Goal: Information Seeking & Learning: Learn about a topic

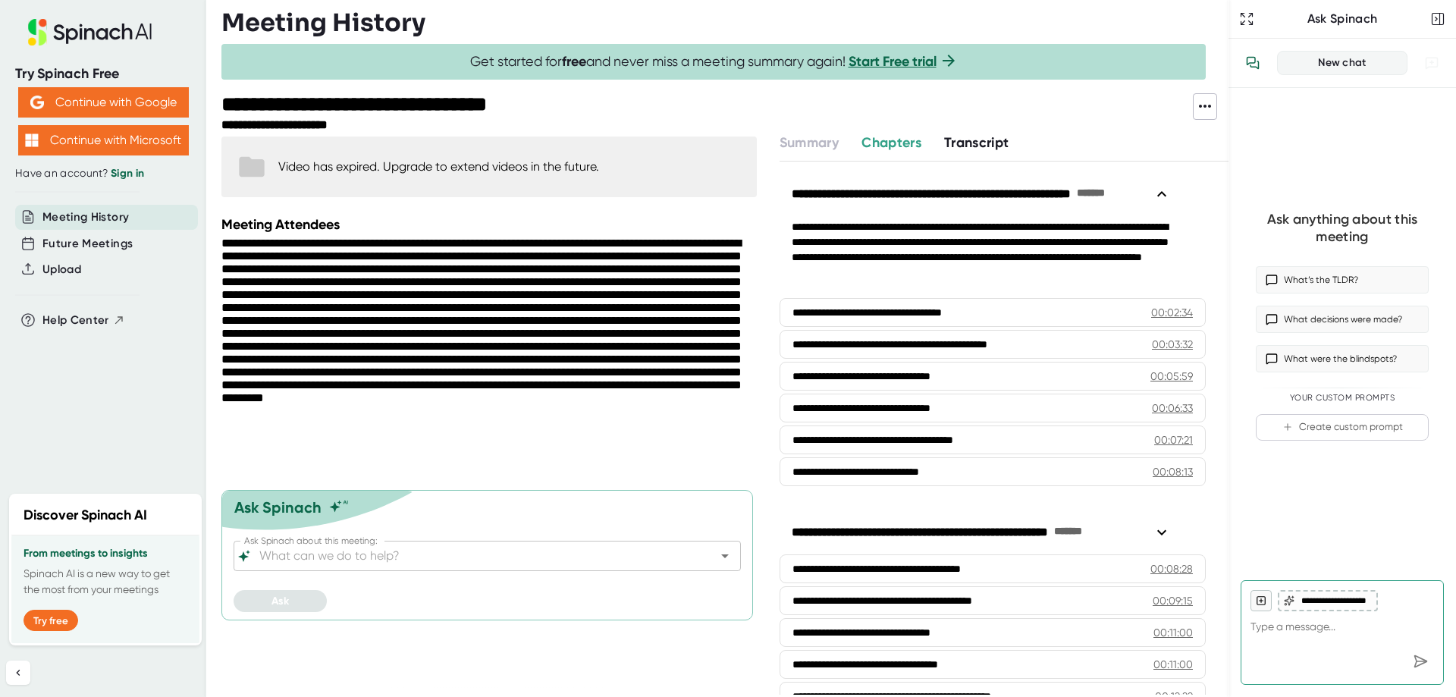
click at [392, 173] on div "Video has expired. Upgrade to extend videos in the future." at bounding box center [438, 166] width 321 height 14
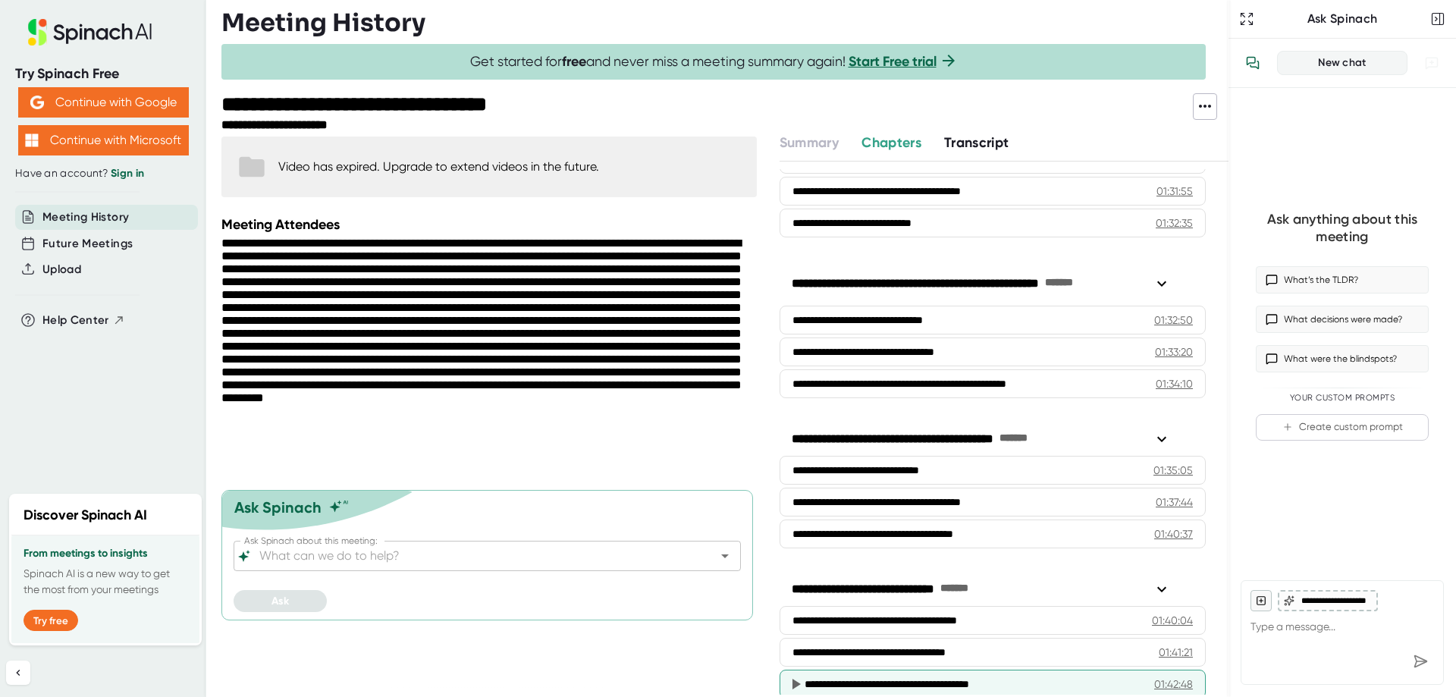
scroll to position [3943, 0]
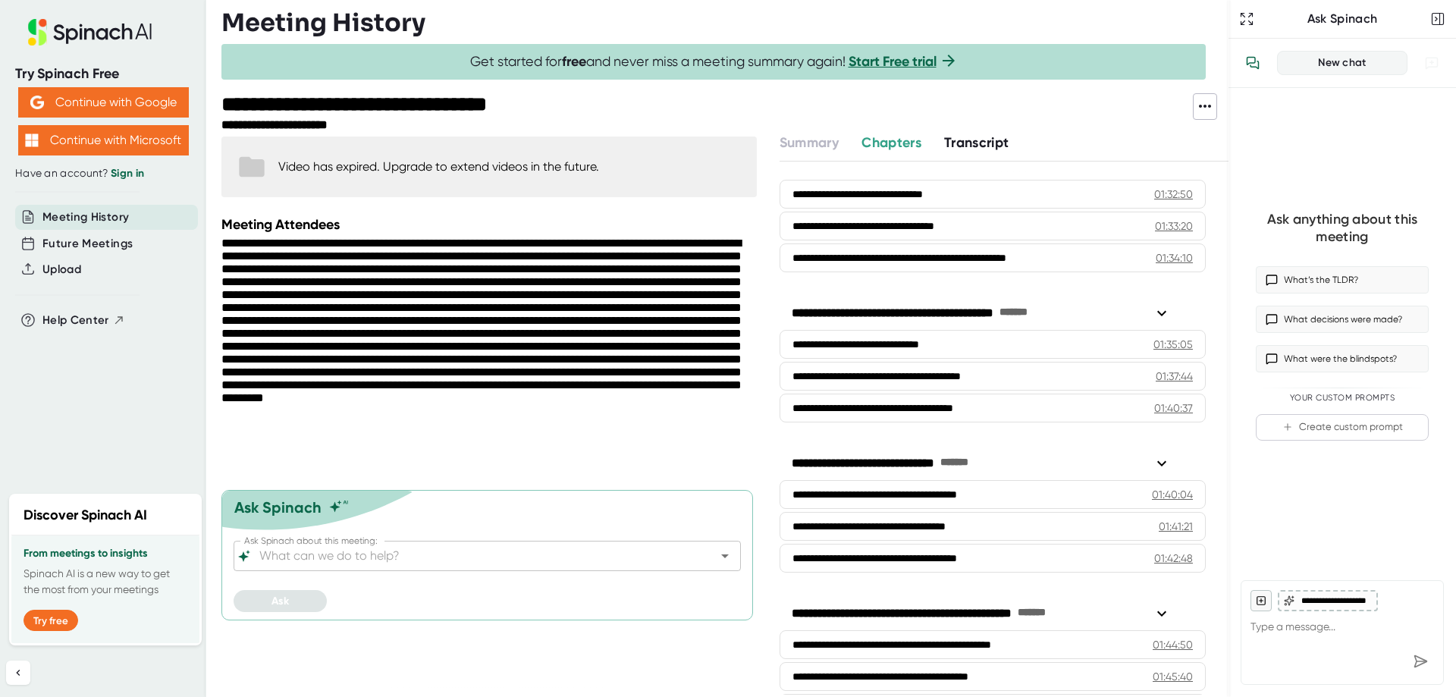
click at [429, 172] on div "Video has expired. Upgrade to extend videos in the future." at bounding box center [438, 166] width 321 height 14
click at [988, 143] on span "Transcript" at bounding box center [976, 142] width 65 height 17
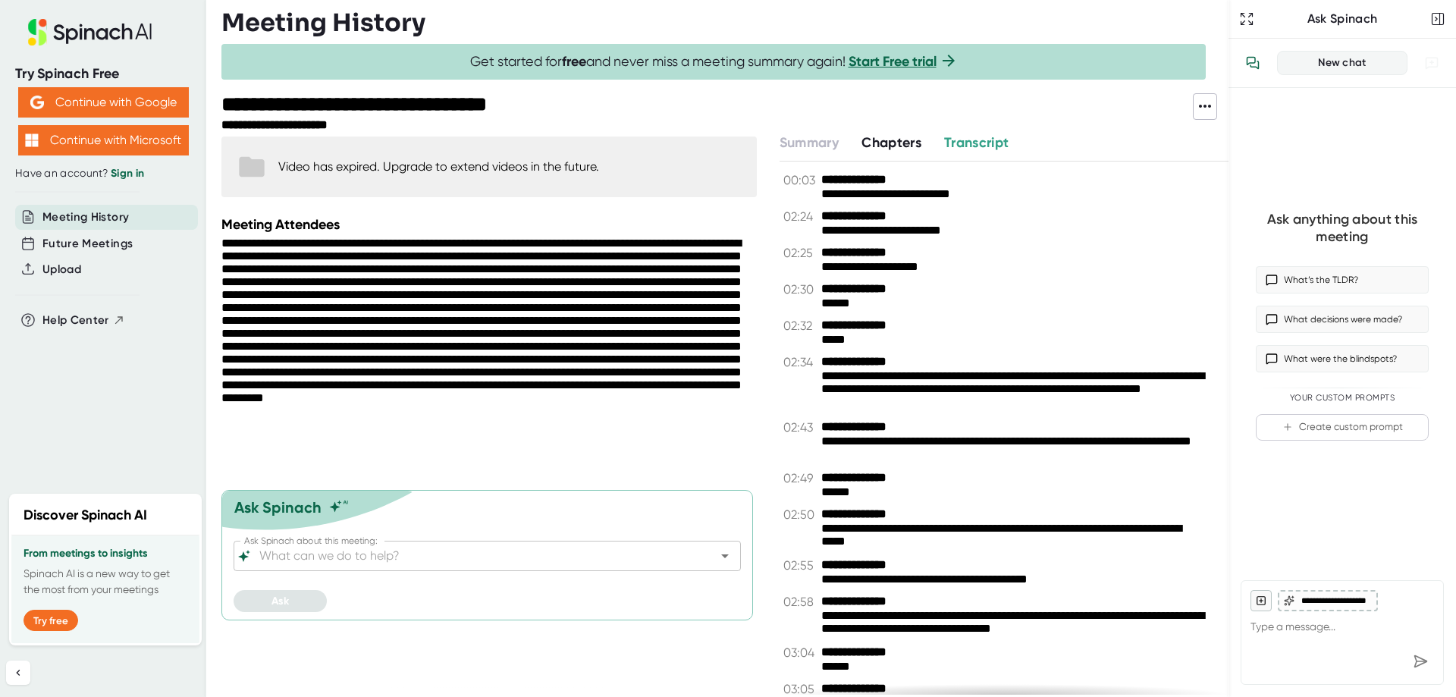
click at [895, 135] on span "Chapters" at bounding box center [891, 142] width 60 height 17
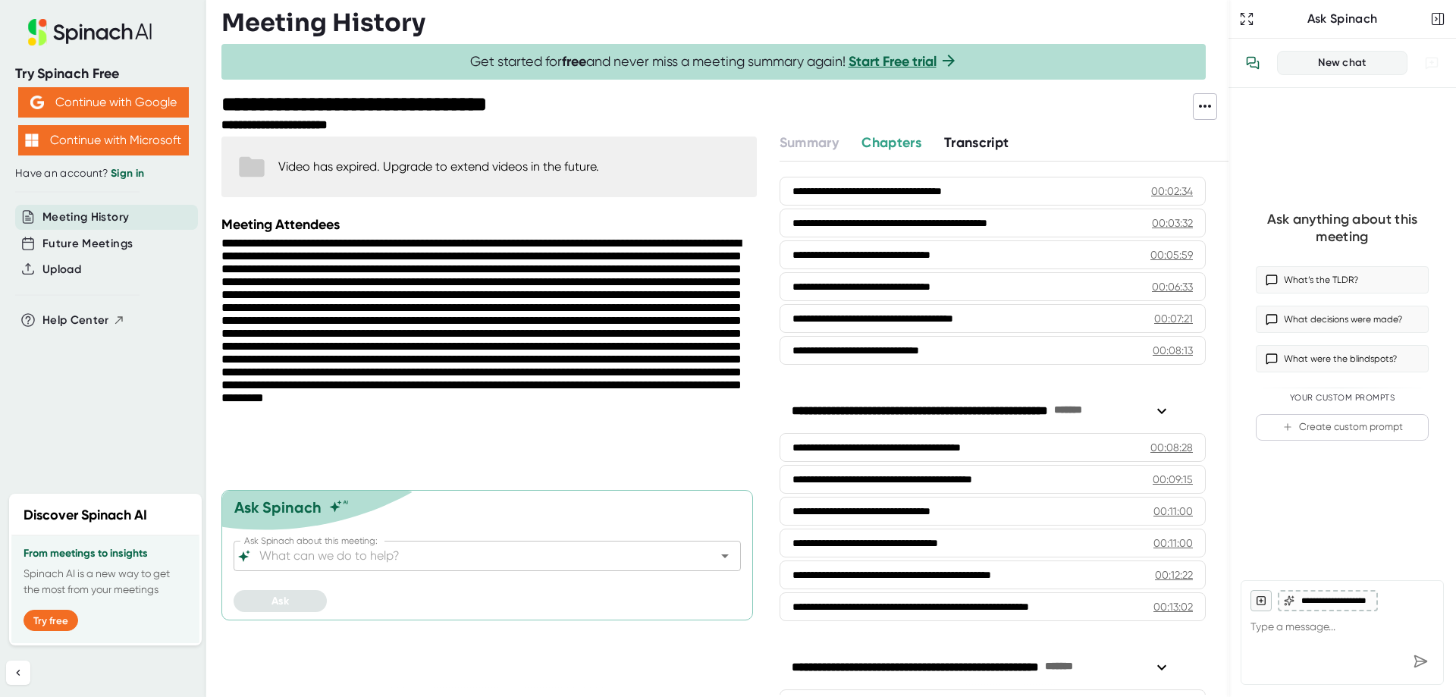
scroll to position [152, 0]
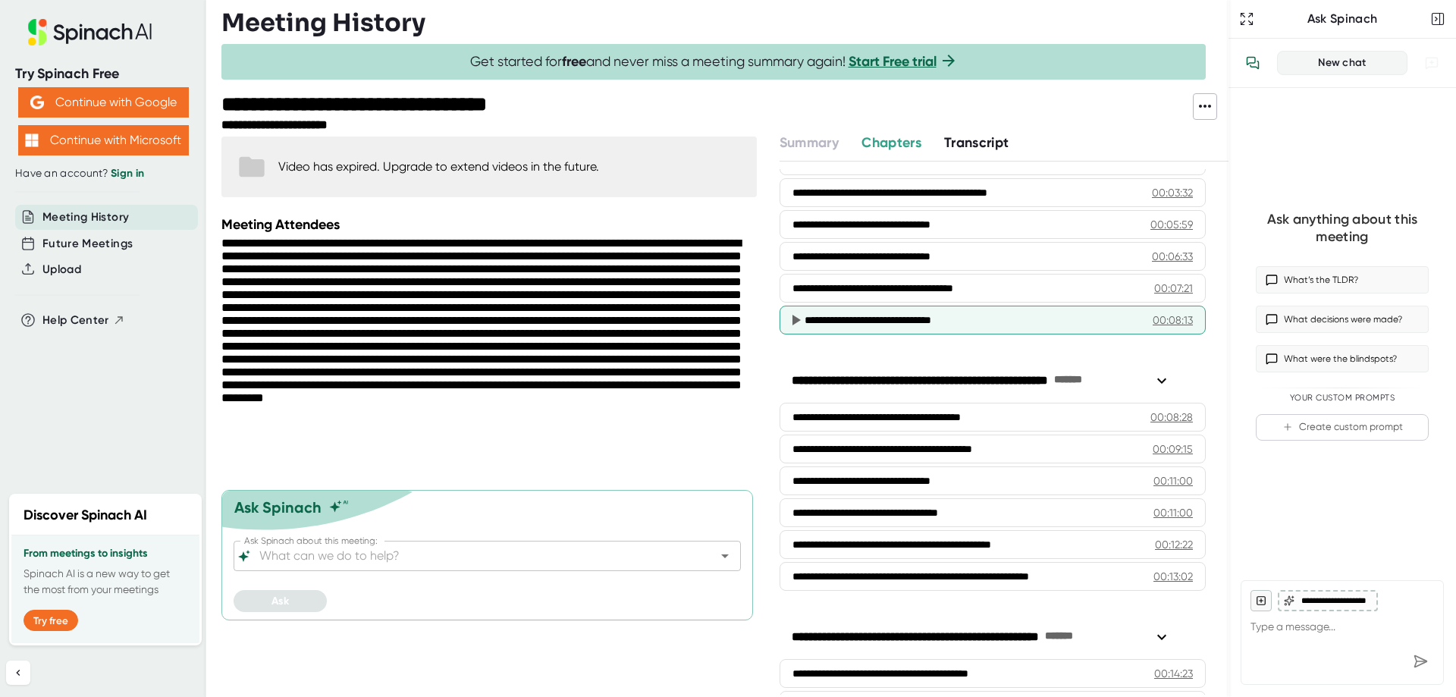
click at [795, 323] on icon at bounding box center [796, 320] width 8 height 11
click at [1153, 318] on div "00:08:13" at bounding box center [1173, 319] width 40 height 15
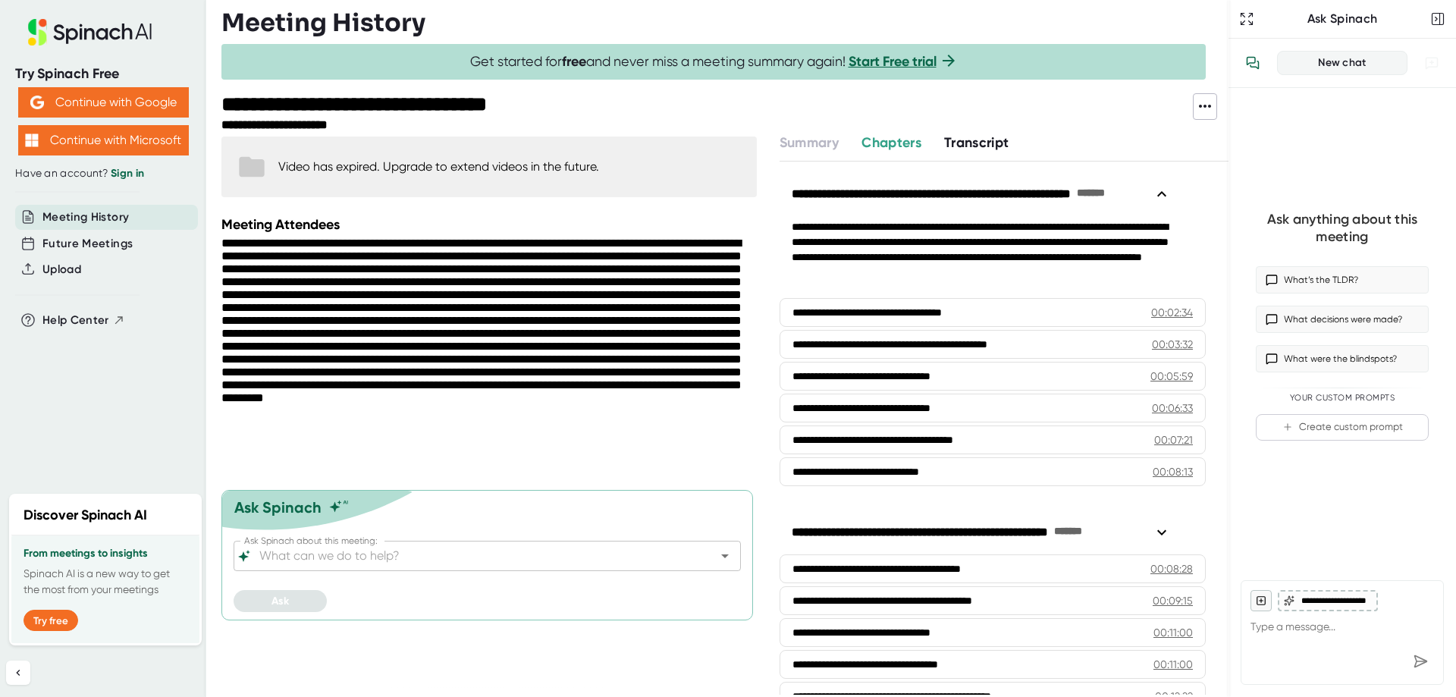
click at [901, 143] on span "Chapters" at bounding box center [891, 142] width 60 height 17
click at [401, 170] on div "Video has expired. Upgrade to extend videos in the future." at bounding box center [438, 166] width 321 height 14
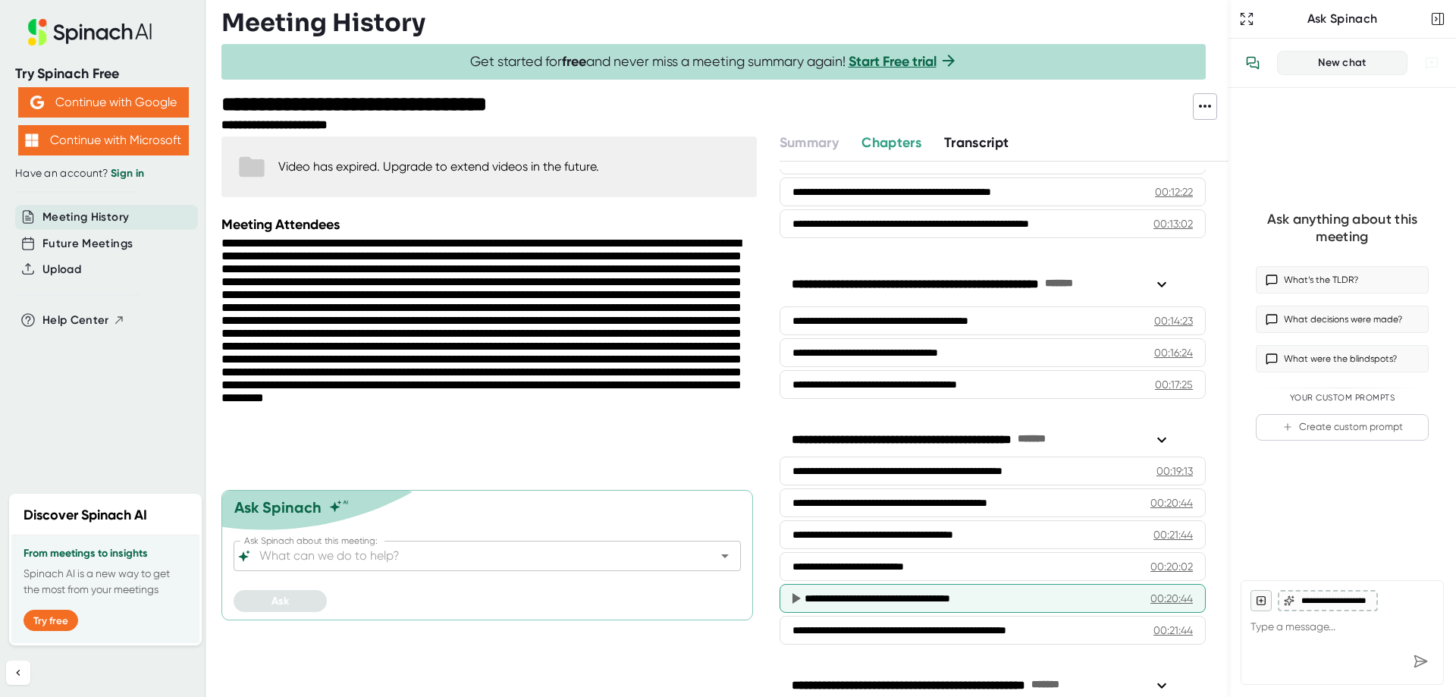
scroll to position [607, 0]
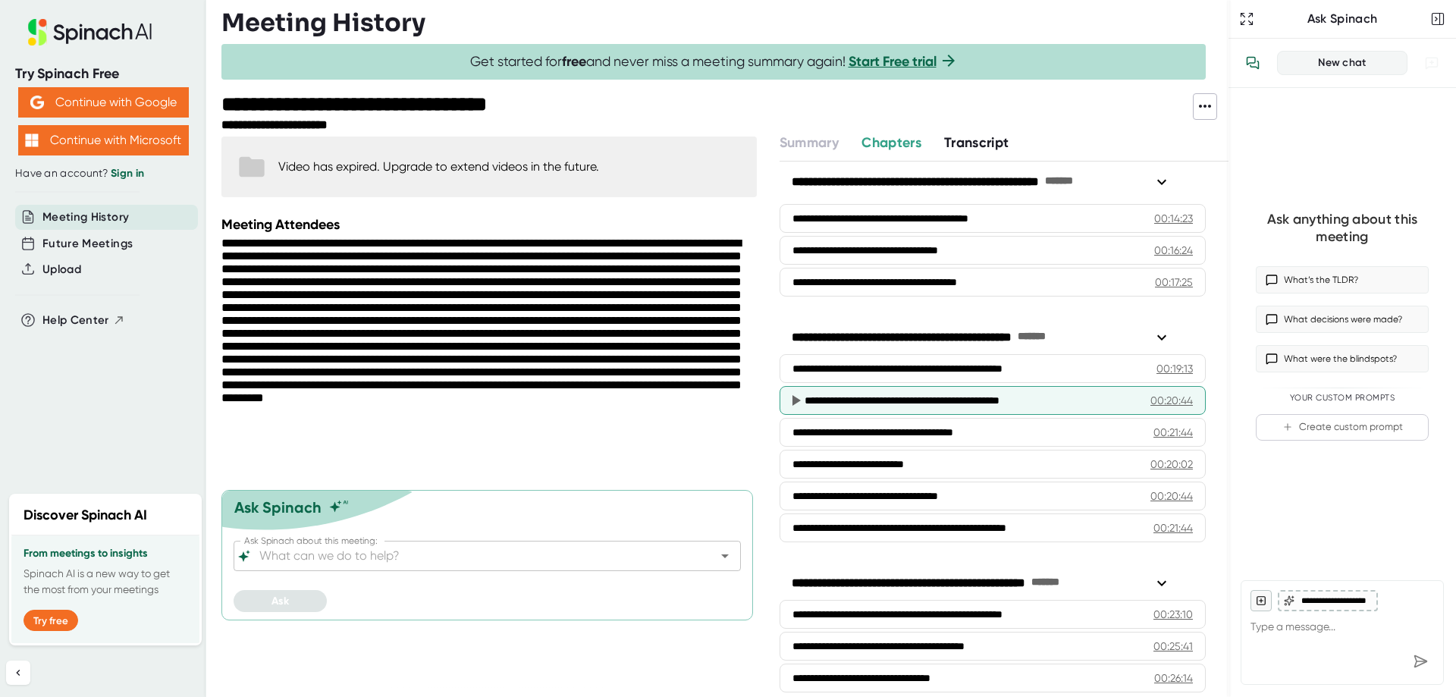
click at [1151, 403] on div "00:20:44" at bounding box center [1171, 400] width 42 height 15
